Goal: Task Accomplishment & Management: Manage account settings

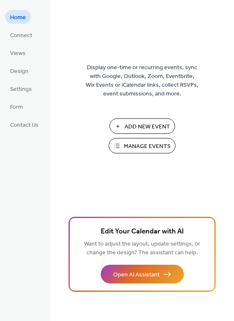
click at [135, 149] on span "Manage Events" at bounding box center [146, 146] width 47 height 9
click at [22, 36] on span "Connect" at bounding box center [21, 35] width 22 height 9
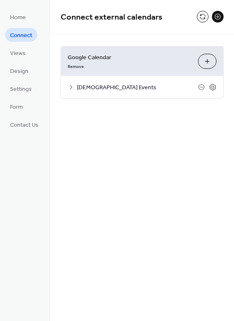
click at [131, 91] on span "[DEMOGRAPHIC_DATA] Events" at bounding box center [137, 87] width 121 height 9
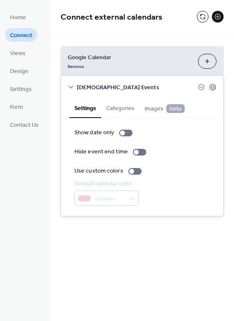
click at [123, 105] on button "Categories" at bounding box center [120, 107] width 38 height 19
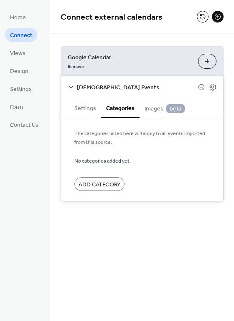
click at [151, 112] on span "Images beta" at bounding box center [164, 108] width 40 height 9
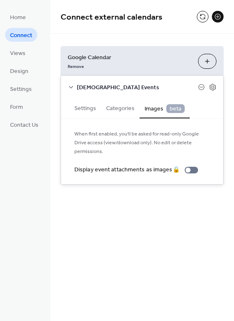
click at [68, 88] on icon at bounding box center [71, 87] width 7 height 7
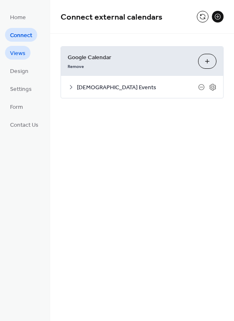
click at [26, 59] on link "Views" at bounding box center [17, 53] width 25 height 14
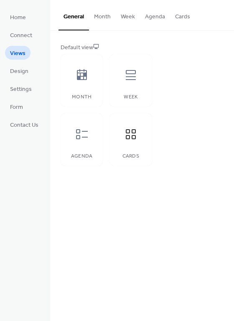
click at [182, 18] on button "Cards" at bounding box center [182, 15] width 25 height 30
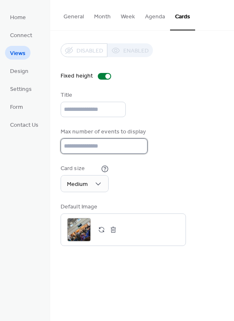
click at [139, 143] on input "**" at bounding box center [103, 145] width 87 height 15
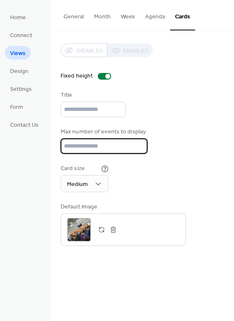
click at [139, 143] on input "**" at bounding box center [103, 145] width 87 height 15
type input "**"
click at [139, 143] on input "**" at bounding box center [103, 145] width 87 height 15
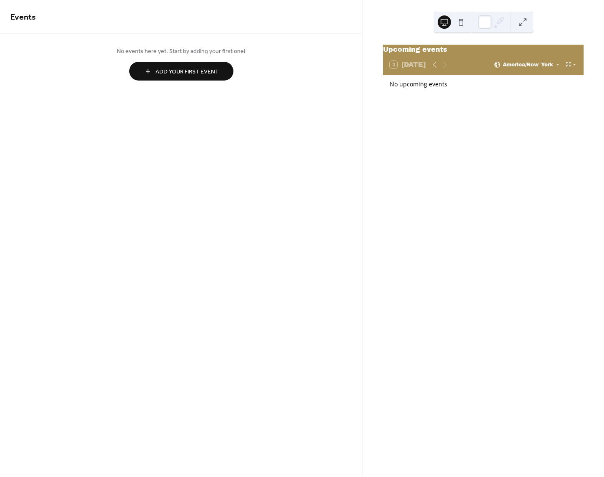
click at [463, 19] on button at bounding box center [461, 21] width 13 height 13
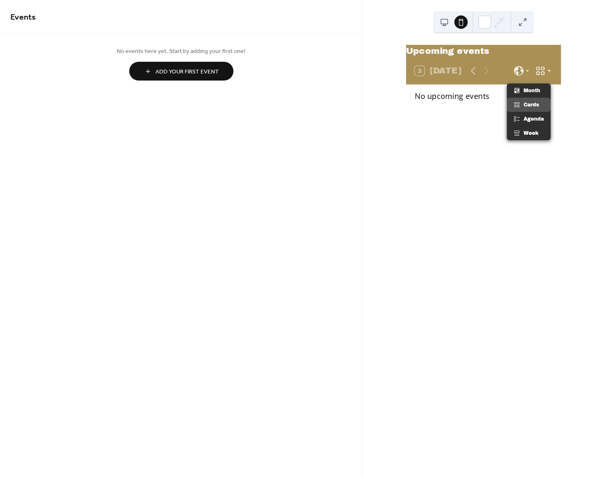
click at [543, 76] on icon at bounding box center [540, 70] width 11 height 11
click at [552, 38] on div "Upcoming events 3 Today No upcoming events Subscribe Powered by EventsCalendar.…" at bounding box center [483, 238] width 241 height 477
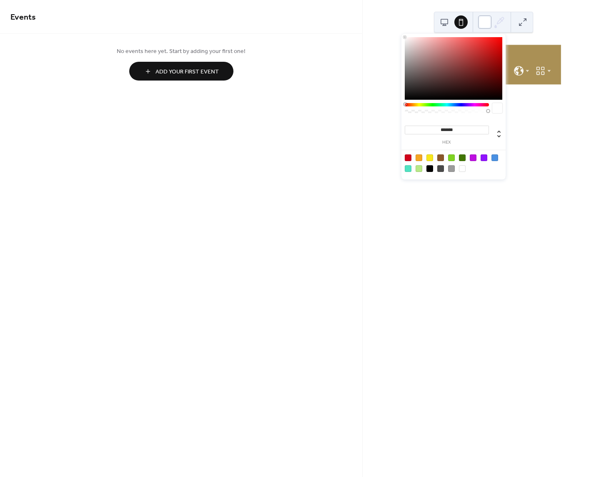
click at [486, 26] on div at bounding box center [484, 21] width 13 height 13
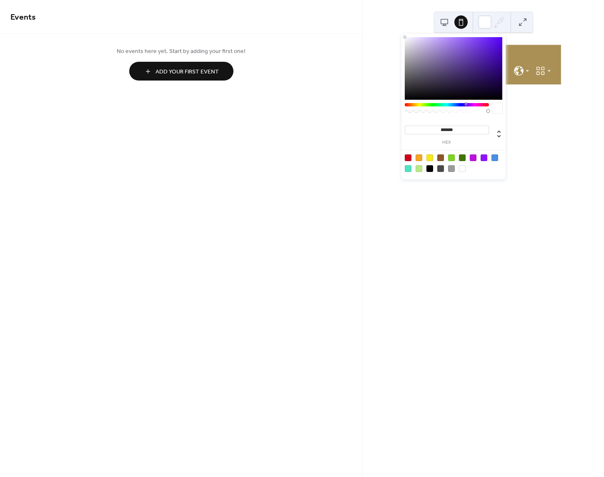
drag, startPoint x: 450, startPoint y: 105, endPoint x: 466, endPoint y: 104, distance: 15.9
click at [466, 104] on div at bounding box center [447, 104] width 84 height 3
click at [557, 66] on div "3 Today" at bounding box center [483, 71] width 155 height 26
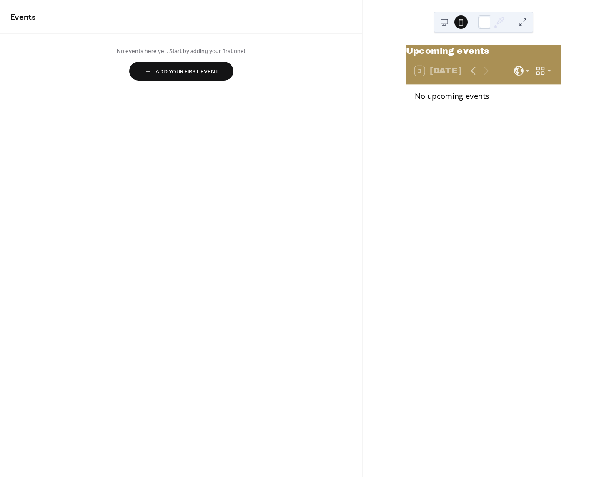
click at [444, 22] on button at bounding box center [444, 21] width 13 height 13
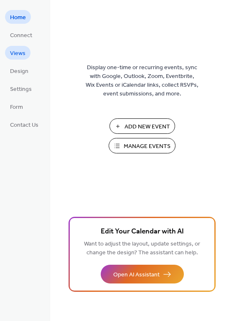
click at [20, 57] on span "Views" at bounding box center [17, 53] width 15 height 9
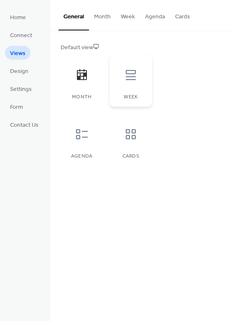
click at [126, 91] on div "Week" at bounding box center [130, 80] width 42 height 53
click at [153, 18] on button "Agenda" at bounding box center [155, 15] width 30 height 30
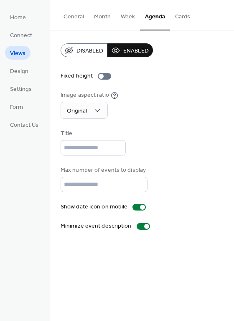
click at [174, 20] on button "Cards" at bounding box center [182, 15] width 25 height 30
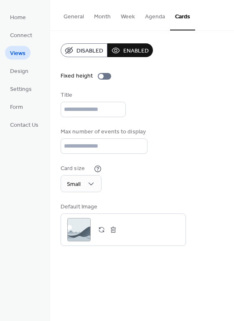
click at [80, 53] on span "Disabled" at bounding box center [89, 51] width 27 height 9
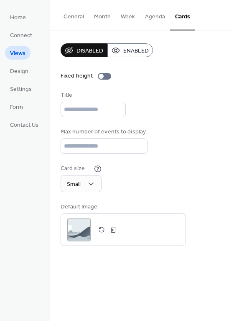
click at [128, 55] on span "Enabled" at bounding box center [135, 51] width 25 height 9
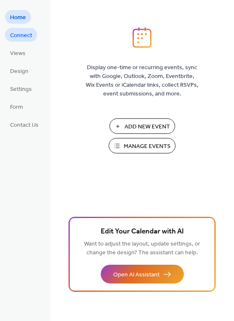
click at [25, 40] on span "Connect" at bounding box center [21, 35] width 22 height 9
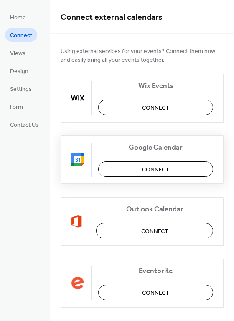
click at [135, 172] on button "Connect" at bounding box center [155, 168] width 115 height 15
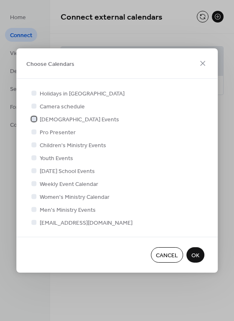
click at [53, 120] on span "[DEMOGRAPHIC_DATA] Events" at bounding box center [79, 120] width 79 height 9
click at [199, 261] on button "OK" at bounding box center [195, 254] width 18 height 15
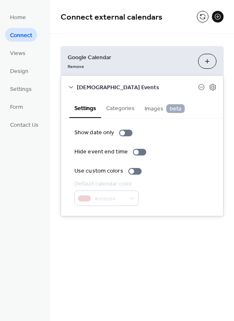
click at [129, 113] on button "Categories" at bounding box center [120, 107] width 38 height 19
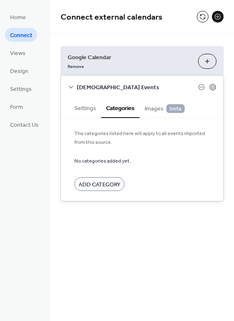
click at [84, 108] on button "Settings" at bounding box center [85, 107] width 32 height 19
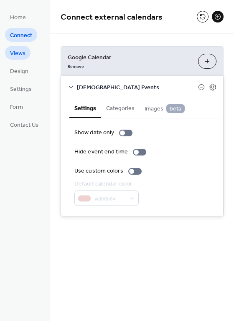
click at [11, 50] on span "Views" at bounding box center [17, 53] width 15 height 9
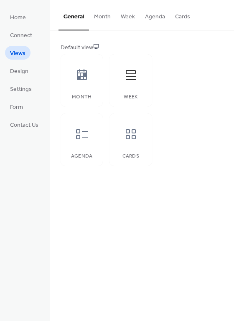
click at [171, 19] on button "Cards" at bounding box center [182, 15] width 25 height 30
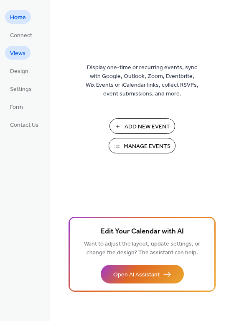
click at [12, 49] on span "Views" at bounding box center [17, 53] width 15 height 9
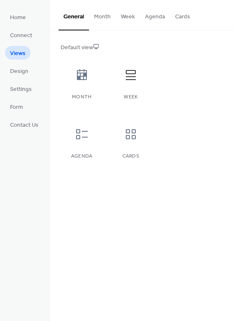
click at [176, 19] on button "Cards" at bounding box center [182, 15] width 25 height 30
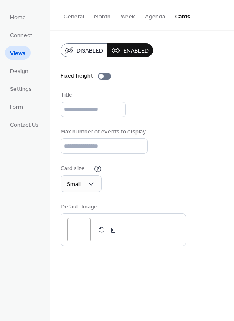
click at [89, 156] on div "Disabled Enabled Fixed height Title Max number of events to display ** Card siz…" at bounding box center [141, 144] width 163 height 203
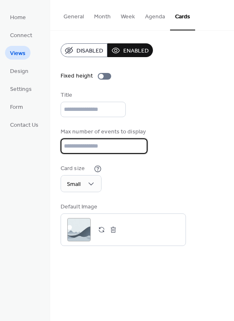
click at [89, 148] on input "**" at bounding box center [103, 145] width 87 height 15
drag, startPoint x: 89, startPoint y: 148, endPoint x: 59, endPoint y: 148, distance: 29.6
click at [59, 148] on div "Disabled Enabled Fixed height Title Max number of events to display ** Card siz…" at bounding box center [141, 145] width 183 height 228
type input "**"
click at [153, 174] on div "Card size Small" at bounding box center [141, 178] width 163 height 28
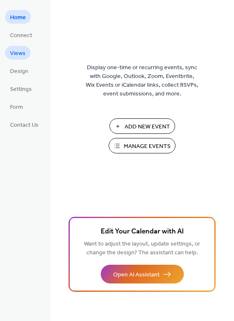
click at [18, 59] on link "Views" at bounding box center [17, 53] width 25 height 14
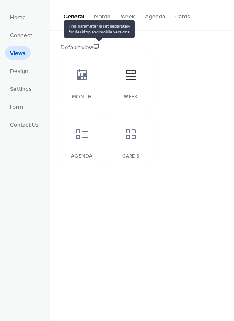
click at [93, 46] on div "Default view" at bounding box center [140, 47] width 161 height 9
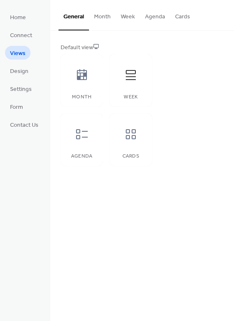
click at [162, 18] on button "Agenda" at bounding box center [155, 15] width 30 height 30
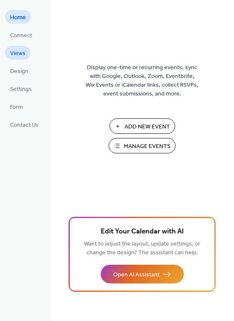
click at [14, 49] on span "Views" at bounding box center [17, 53] width 15 height 9
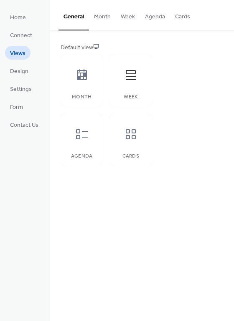
click at [170, 23] on button "Cards" at bounding box center [182, 15] width 25 height 30
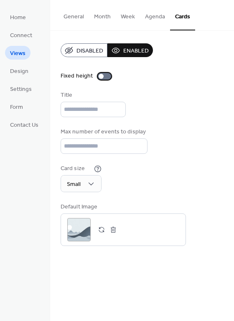
click at [104, 75] on div at bounding box center [104, 76] width 13 height 7
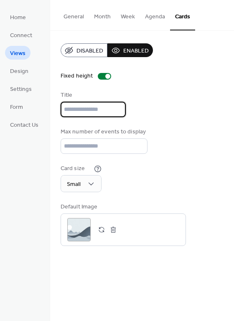
click at [80, 105] on input "text" at bounding box center [92, 109] width 65 height 15
type input "**********"
click at [183, 123] on div "**********" at bounding box center [141, 144] width 163 height 203
